Goal: Download file/media

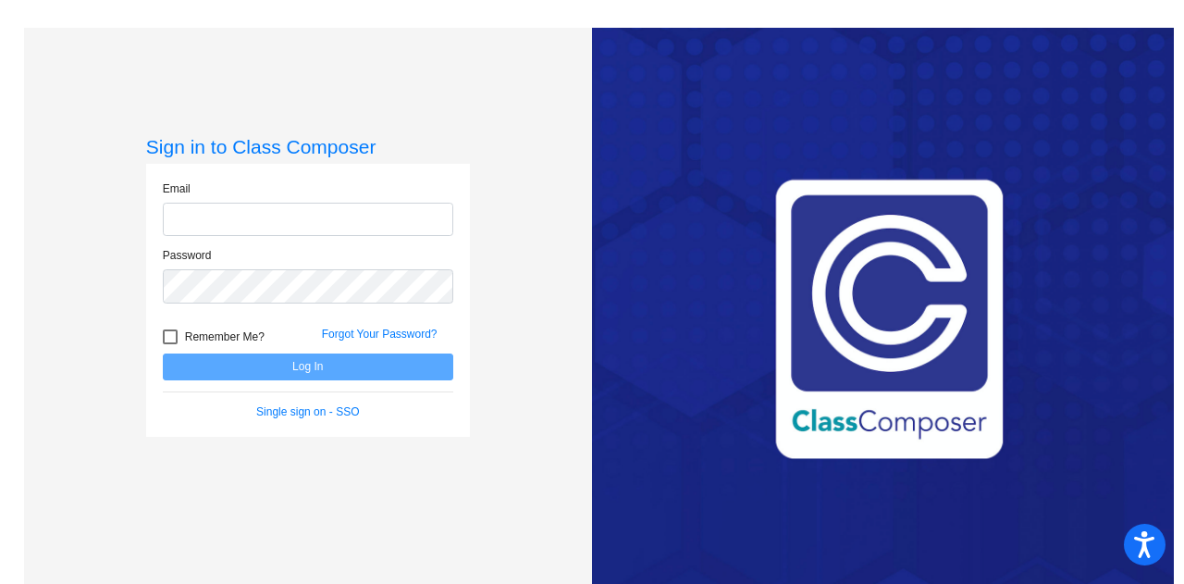
type input "[EMAIL_ADDRESS][DOMAIN_NAME]"
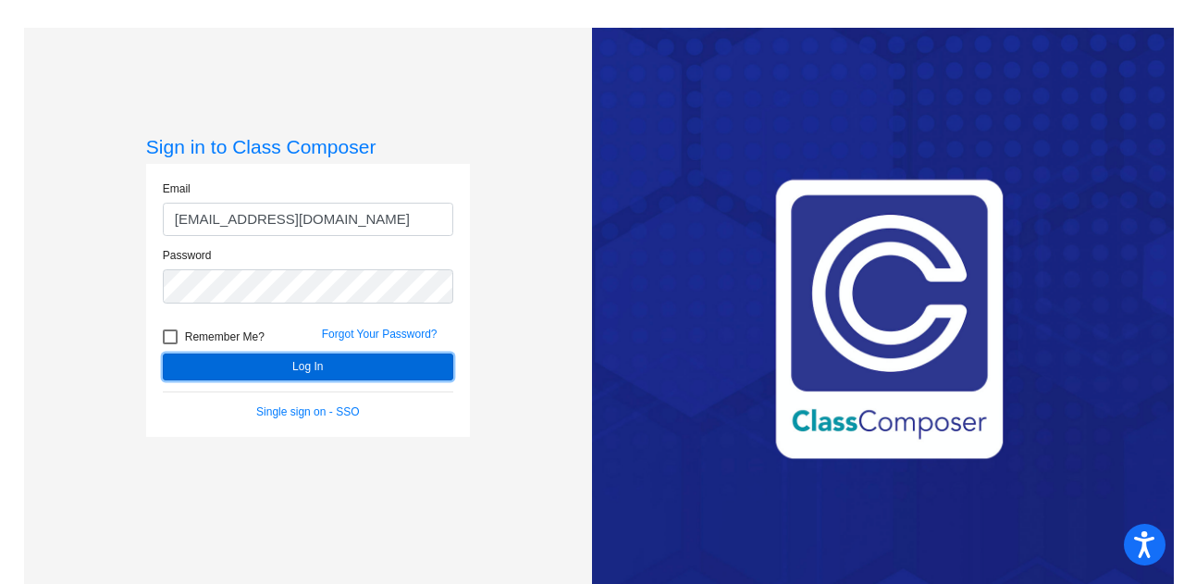
click at [395, 361] on button "Log In" at bounding box center [308, 366] width 290 height 27
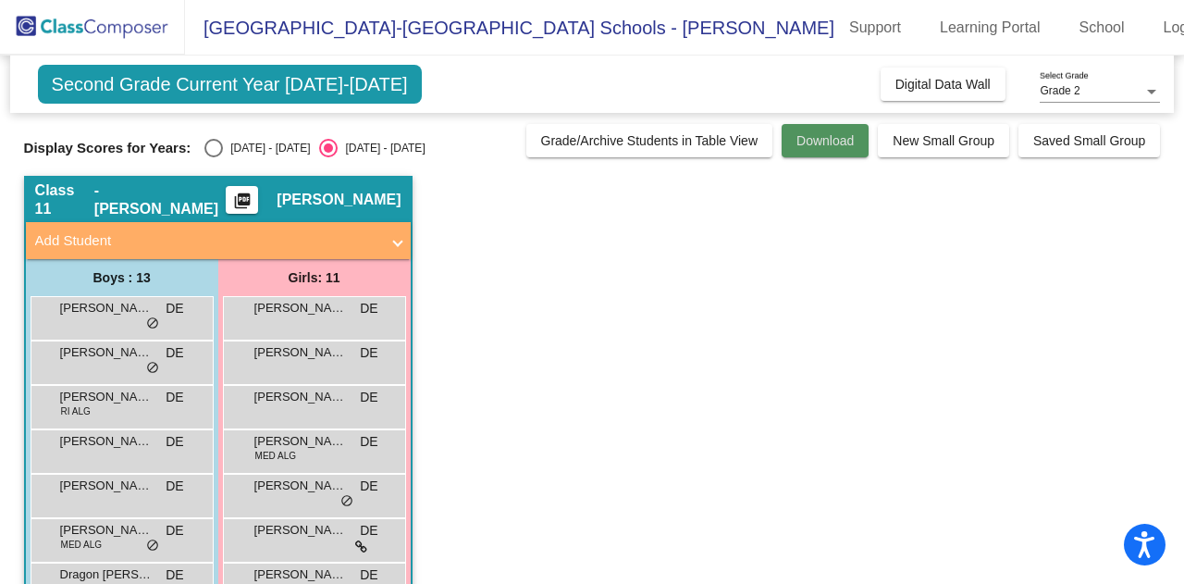
click at [823, 150] on button "Download" at bounding box center [824, 140] width 87 height 33
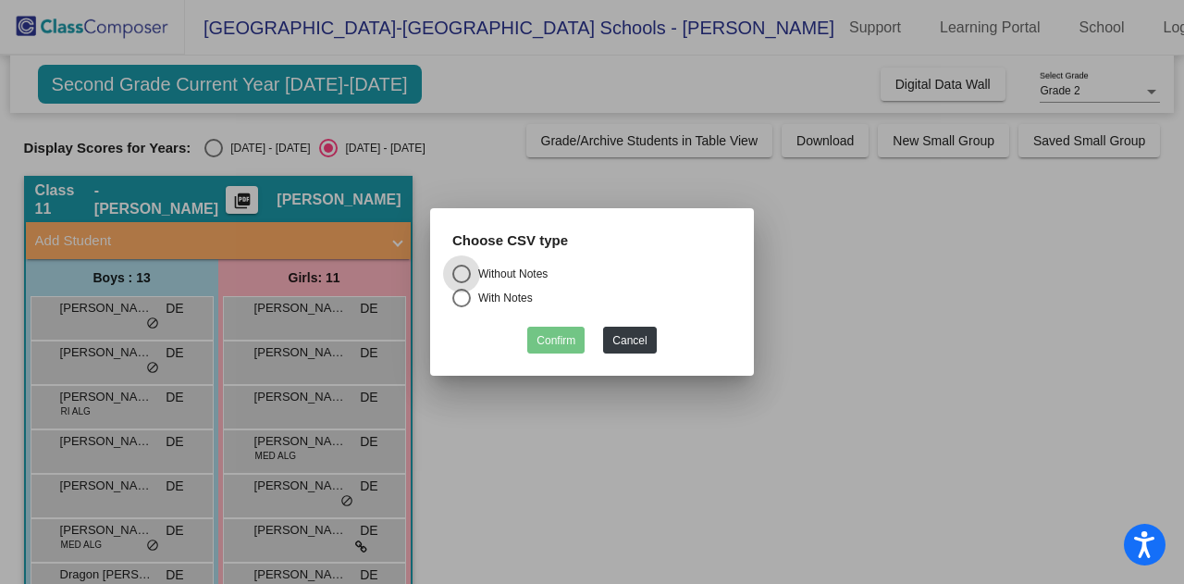
click at [464, 293] on div "Select an option" at bounding box center [461, 298] width 18 height 18
click at [461, 307] on input "With Notes" at bounding box center [461, 307] width 1 height 1
radio input "true"
click at [564, 340] on button "Confirm" at bounding box center [555, 339] width 57 height 27
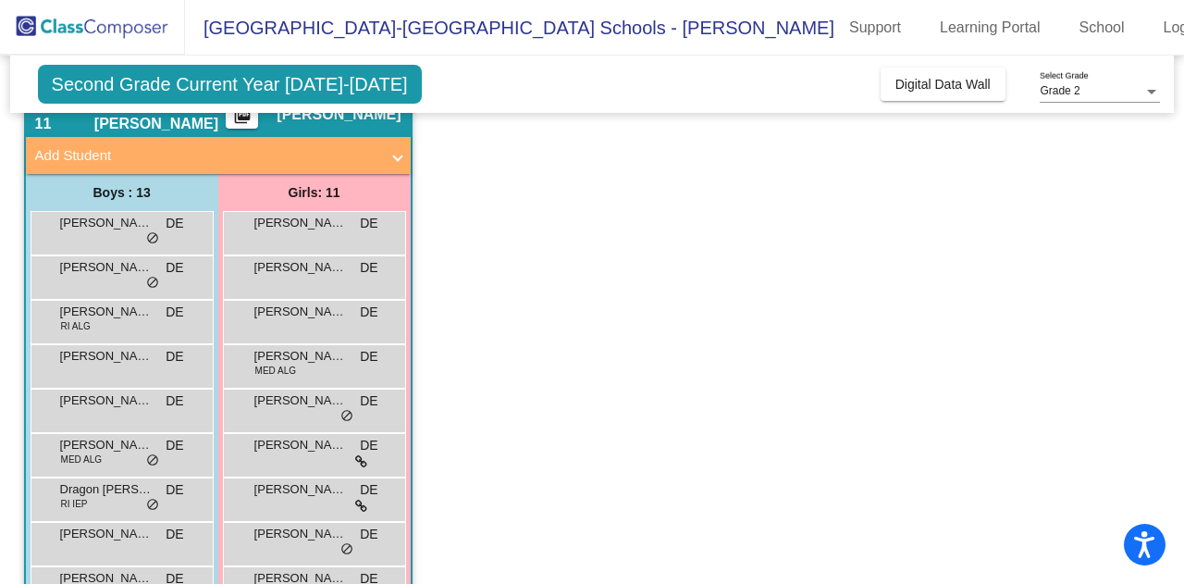
scroll to position [49, 0]
